Goal: Information Seeking & Learning: Learn about a topic

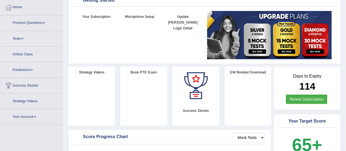
scroll to position [27, 0]
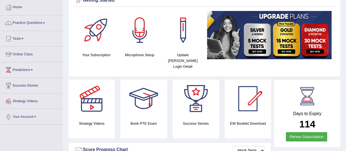
drag, startPoint x: 0, startPoint y: 5, endPoint x: 43, endPoint y: 19, distance: 44.8
click at [43, 19] on link "Practice Questions" at bounding box center [31, 22] width 62 height 14
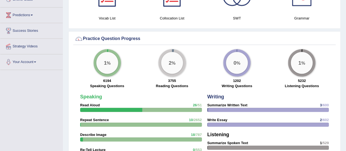
scroll to position [383, 0]
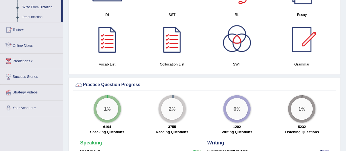
click at [24, 44] on link "Online Class" at bounding box center [31, 45] width 62 height 14
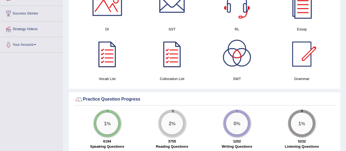
scroll to position [170, 0]
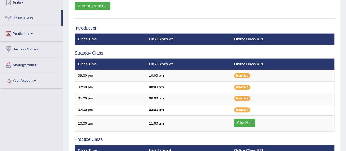
scroll to position [55, 0]
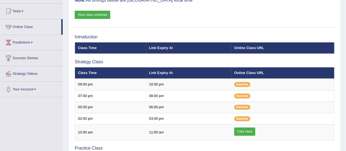
click at [88, 14] on link "View class schedule" at bounding box center [93, 15] width 36 height 8
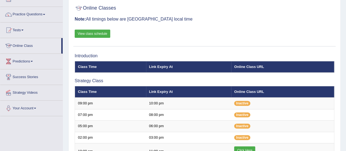
scroll to position [27, 0]
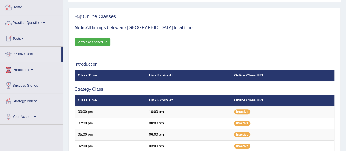
click at [36, 19] on link "Practice Questions" at bounding box center [31, 22] width 62 height 14
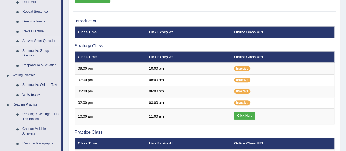
scroll to position [82, 0]
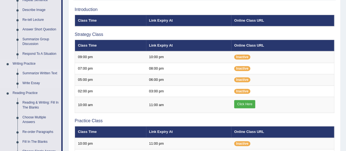
click at [38, 71] on link "Summarize Written Text" at bounding box center [40, 73] width 41 height 10
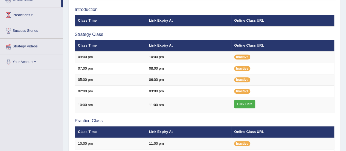
scroll to position [84, 0]
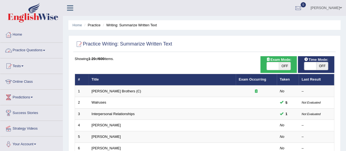
click at [32, 48] on link "Practice Questions" at bounding box center [31, 50] width 62 height 14
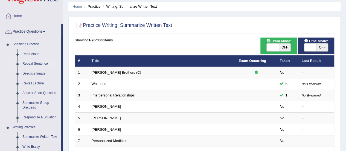
scroll to position [27, 0]
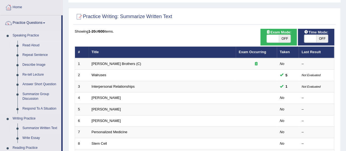
click at [30, 46] on link "Read Aloud" at bounding box center [40, 45] width 41 height 10
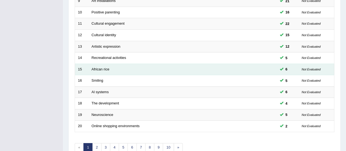
scroll to position [181, 0]
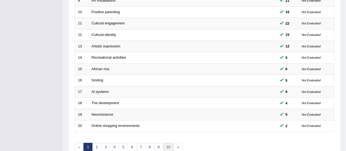
click at [168, 142] on link "10" at bounding box center [168, 146] width 11 height 9
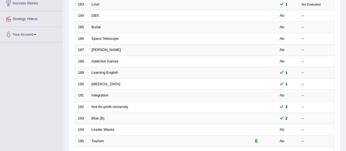
scroll to position [209, 0]
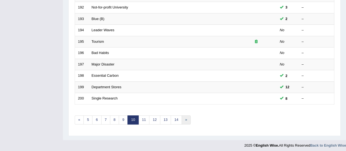
click at [182, 118] on link "»" at bounding box center [186, 119] width 9 height 9
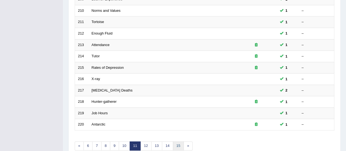
scroll to position [209, 0]
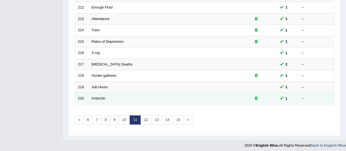
drag, startPoint x: 255, startPoint y: 100, endPoint x: 254, endPoint y: 97, distance: 2.9
click at [254, 100] on td at bounding box center [256, 98] width 41 height 11
click at [254, 96] on div at bounding box center [256, 98] width 35 height 5
click at [256, 97] on icon at bounding box center [256, 98] width 3 height 4
click at [256, 96] on icon at bounding box center [256, 98] width 3 height 4
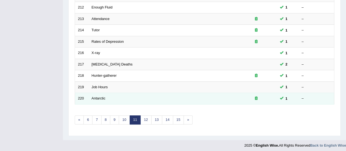
click at [256, 96] on icon at bounding box center [256, 98] width 3 height 4
click at [96, 97] on link "Antarctic" at bounding box center [99, 98] width 14 height 4
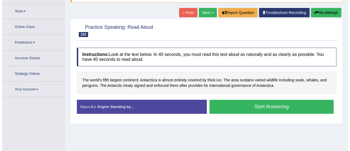
scroll to position [62, 0]
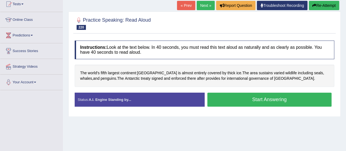
click at [236, 92] on button "Start Answering" at bounding box center [269, 99] width 124 height 14
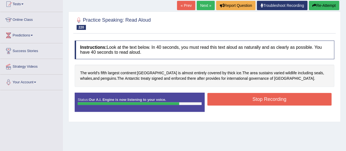
click at [240, 95] on button "Stop Recording" at bounding box center [269, 99] width 124 height 13
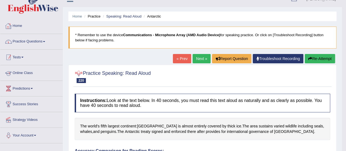
scroll to position [7, 0]
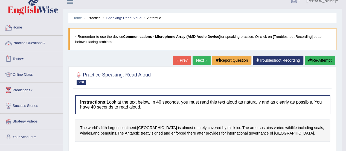
click at [37, 40] on link "Practice Questions" at bounding box center [31, 43] width 62 height 14
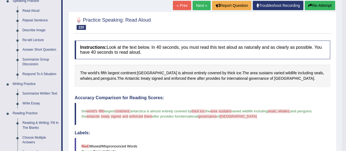
scroll to position [34, 0]
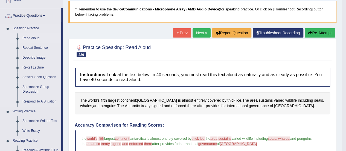
click at [36, 35] on link "Read Aloud" at bounding box center [40, 38] width 41 height 10
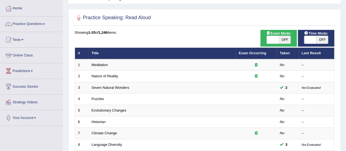
scroll to position [17, 0]
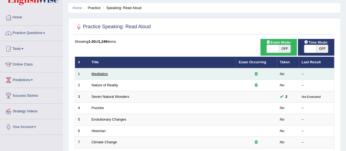
click at [103, 72] on link "Meditation" at bounding box center [100, 74] width 16 height 4
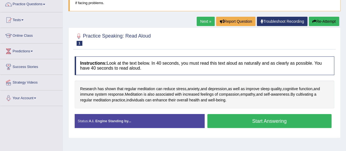
scroll to position [55, 0]
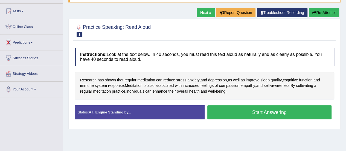
click at [240, 107] on button "Start Answering" at bounding box center [269, 112] width 124 height 14
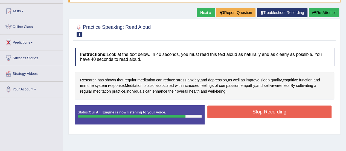
click at [241, 107] on button "Stop Recording" at bounding box center [269, 111] width 124 height 13
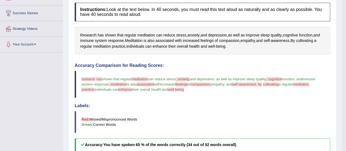
scroll to position [82, 0]
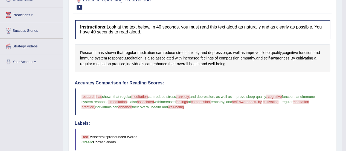
click at [197, 50] on span "anxiety" at bounding box center [193, 53] width 12 height 6
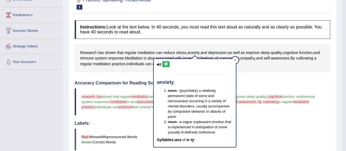
click at [166, 65] on icon at bounding box center [166, 63] width 4 height 3
click at [298, 52] on span "cognitive" at bounding box center [290, 53] width 15 height 6
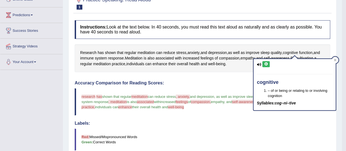
click at [264, 64] on icon at bounding box center [266, 63] width 4 height 3
drag, startPoint x: 239, startPoint y: 59, endPoint x: 247, endPoint y: 73, distance: 16.3
click at [247, 73] on div "Instructions: Look at the text below. In 40 seconds, you must read this text al…" at bounding box center [202, 147] width 258 height 258
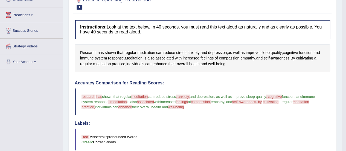
drag, startPoint x: 247, startPoint y: 73, endPoint x: 282, endPoint y: 67, distance: 35.7
click at [282, 67] on div "Instructions: Look at the text below. In 40 seconds, you must read this text al…" at bounding box center [202, 147] width 258 height 258
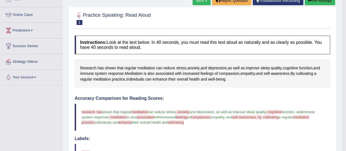
scroll to position [55, 0]
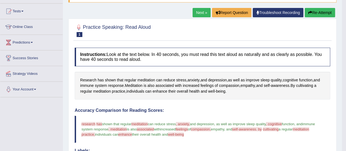
click at [312, 14] on button "Re-Attempt" at bounding box center [320, 12] width 30 height 9
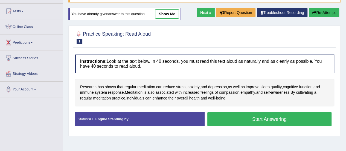
click at [241, 122] on button "Start Answering" at bounding box center [269, 119] width 124 height 14
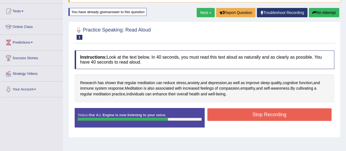
click at [216, 111] on button "Stop Recording" at bounding box center [269, 114] width 124 height 13
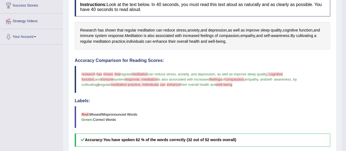
scroll to position [55, 0]
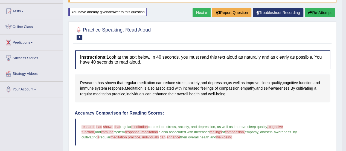
click at [314, 16] on button "Re-Attempt" at bounding box center [320, 12] width 30 height 9
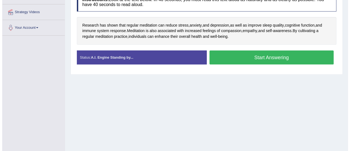
scroll to position [109, 0]
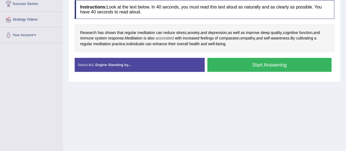
click at [169, 36] on span "associated" at bounding box center [164, 38] width 18 height 6
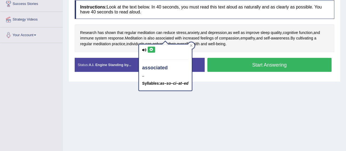
click at [151, 49] on icon at bounding box center [151, 49] width 4 height 3
click at [229, 37] on span "compassion" at bounding box center [229, 38] width 21 height 6
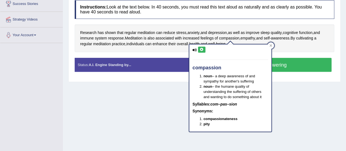
click at [205, 47] on div "compassion noun – a deep awareness of and sympathy for another's suffering noun…" at bounding box center [230, 87] width 82 height 87
click at [200, 48] on icon at bounding box center [202, 49] width 4 height 3
click at [249, 37] on span "empathy" at bounding box center [247, 38] width 15 height 6
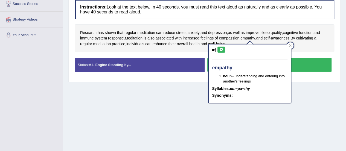
click at [219, 49] on icon at bounding box center [221, 49] width 4 height 3
click at [312, 36] on span "cultivating" at bounding box center [304, 38] width 17 height 6
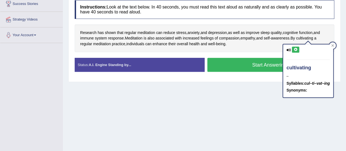
click at [300, 50] on div "cultivating – Syllables: cul–ti–vat–ing Synonyms:" at bounding box center [308, 70] width 50 height 53
click at [295, 48] on icon at bounding box center [295, 49] width 4 height 3
click at [334, 44] on icon at bounding box center [332, 45] width 2 height 2
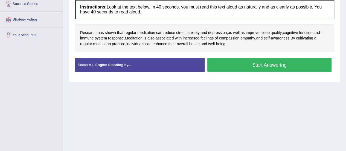
click at [229, 66] on button "Start Answering" at bounding box center [269, 65] width 124 height 14
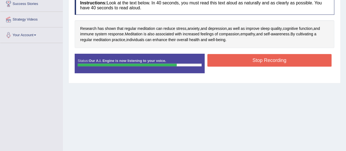
click at [224, 61] on button "Stop Recording" at bounding box center [269, 60] width 124 height 13
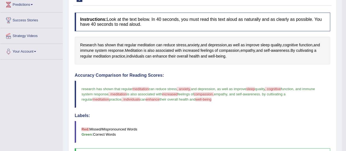
scroll to position [54, 0]
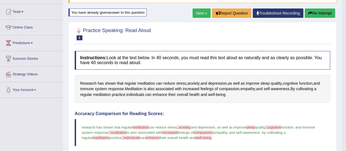
click at [314, 13] on button "Re-Attempt" at bounding box center [320, 12] width 30 height 9
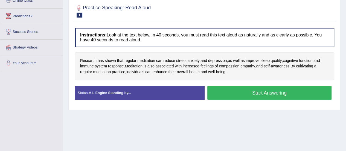
scroll to position [81, 0]
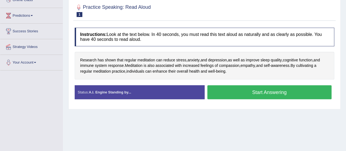
click at [255, 93] on button "Start Answering" at bounding box center [269, 92] width 124 height 14
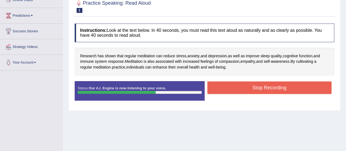
click at [269, 87] on button "Stop Recording" at bounding box center [269, 87] width 124 height 13
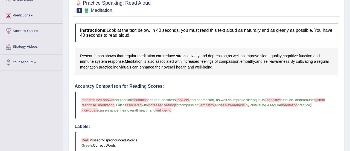
click at [269, 85] on h4 "Accuracy Comparison for Reading Scores:" at bounding box center [207, 86] width 264 height 5
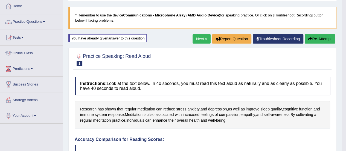
scroll to position [27, 0]
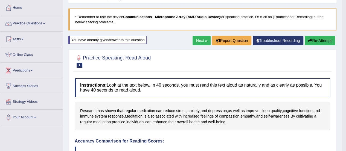
click at [310, 36] on button "Re-Attempt" at bounding box center [320, 40] width 30 height 9
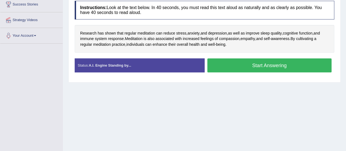
scroll to position [109, 0]
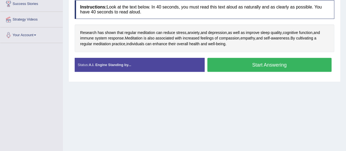
click at [279, 65] on button "Start Answering" at bounding box center [269, 65] width 124 height 14
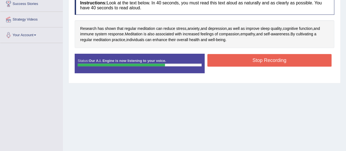
click at [244, 57] on button "Stop Recording" at bounding box center [269, 60] width 124 height 13
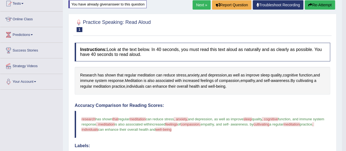
scroll to position [54, 0]
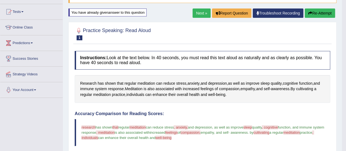
click at [200, 11] on link "Next »" at bounding box center [202, 12] width 18 height 9
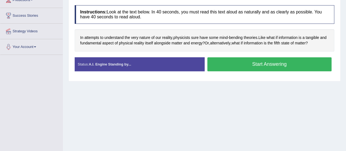
scroll to position [109, 0]
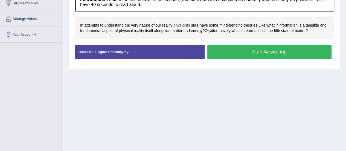
click at [185, 24] on span "physicists" at bounding box center [181, 25] width 17 height 6
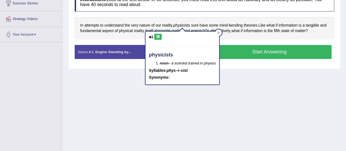
click at [154, 36] on button at bounding box center [157, 37] width 7 height 6
click at [155, 36] on button at bounding box center [157, 37] width 7 height 6
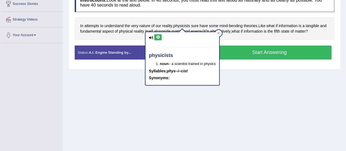
click at [285, 103] on div "Home Practice Speaking: Read Aloud Nature of Reality * Remember to use the devi…" at bounding box center [204, 27] width 283 height 273
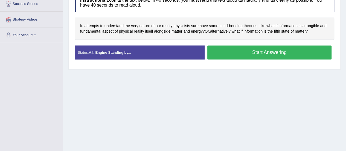
click at [252, 27] on span "theories" at bounding box center [251, 26] width 14 height 6
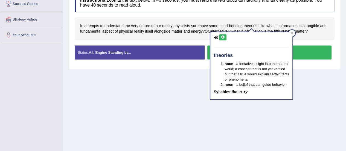
click at [220, 35] on button at bounding box center [222, 37] width 7 height 6
click at [221, 36] on icon at bounding box center [223, 37] width 4 height 3
click at [222, 36] on icon at bounding box center [223, 37] width 4 height 3
click at [223, 36] on icon at bounding box center [223, 37] width 4 height 3
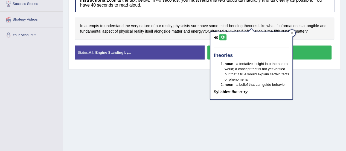
click at [223, 36] on icon at bounding box center [223, 37] width 4 height 3
drag, startPoint x: 220, startPoint y: 113, endPoint x: 223, endPoint y: 110, distance: 3.7
click at [223, 111] on div "Home Practice Speaking: Read Aloud Nature of Reality * Remember to use the devi…" at bounding box center [204, 27] width 283 height 273
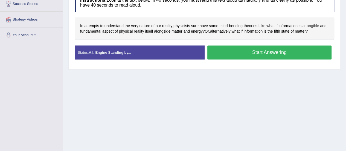
click at [313, 26] on span "tangible" at bounding box center [311, 26] width 13 height 6
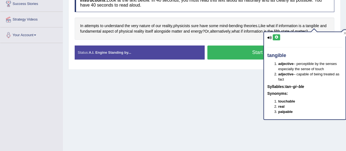
click at [277, 37] on icon at bounding box center [276, 37] width 4 height 3
click at [240, 92] on div "Home Practice Speaking: Read Aloud Nature of Reality * Remember to use the devi…" at bounding box center [204, 27] width 283 height 273
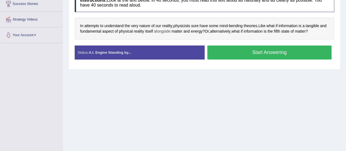
click at [164, 31] on span "alongside" at bounding box center [162, 31] width 16 height 6
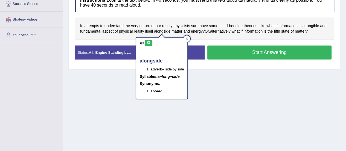
click at [151, 40] on button at bounding box center [148, 43] width 7 height 6
click at [101, 84] on div "Home Practice Speaking: Read Aloud Nature of Reality * Remember to use the devi…" at bounding box center [204, 27] width 283 height 273
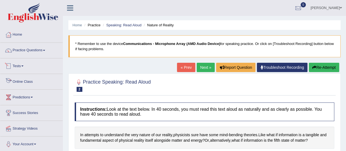
scroll to position [0, 0]
drag, startPoint x: 0, startPoint y: 75, endPoint x: 0, endPoint y: 78, distance: 3.6
